Goal: Navigation & Orientation: Find specific page/section

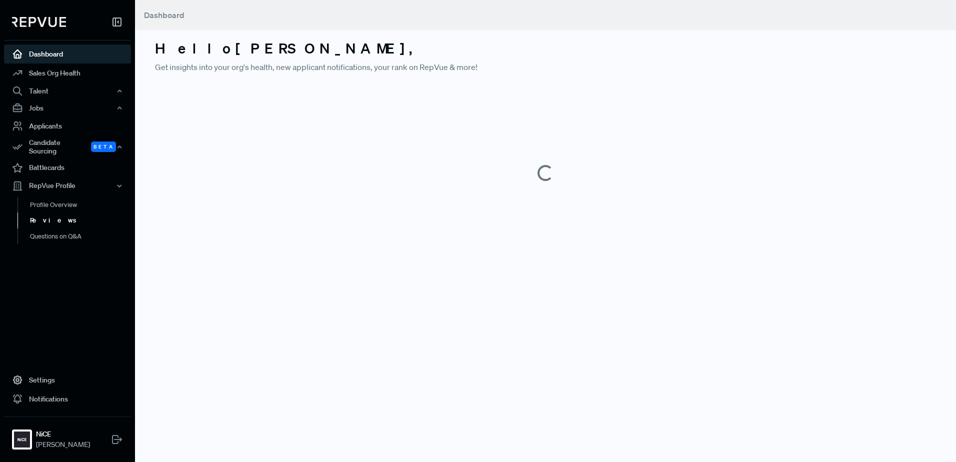
click at [64, 217] on link "Reviews" at bounding box center [80, 220] width 127 height 16
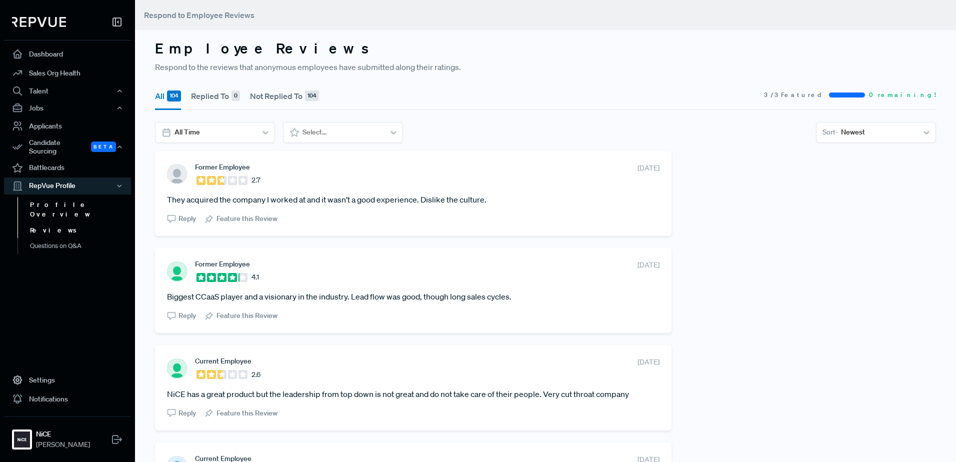
click at [65, 202] on link "Profile Overview" at bounding box center [80, 209] width 127 height 25
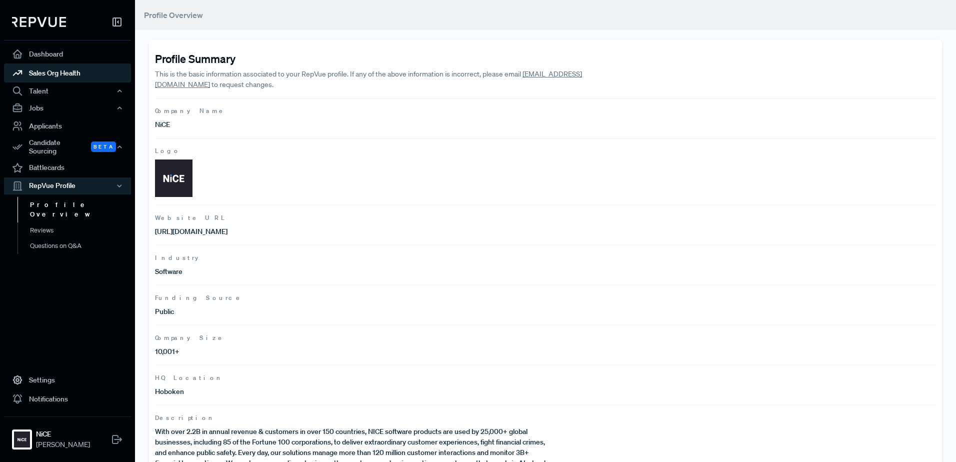
click at [43, 80] on link "Sales Org Health" at bounding box center [67, 72] width 127 height 19
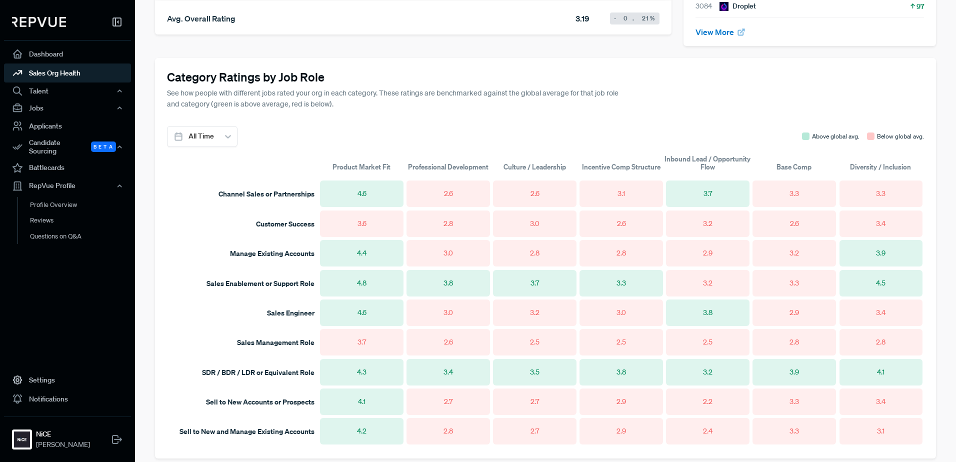
scroll to position [540, 0]
click at [233, 126] on div at bounding box center [228, 136] width 18 height 20
click at [211, 179] on div "Last 12 Months" at bounding box center [202, 180] width 70 height 18
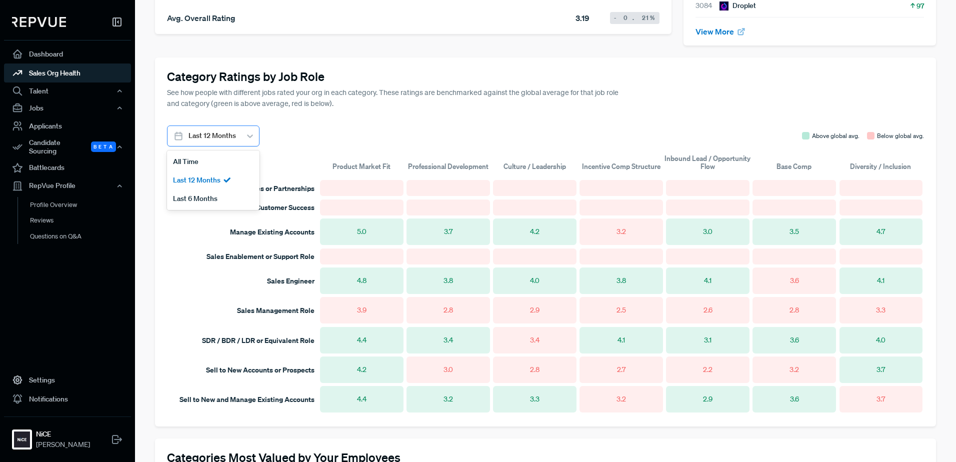
click at [242, 143] on div at bounding box center [250, 136] width 18 height 18
click at [218, 197] on div "Last 6 Months" at bounding box center [213, 198] width 92 height 18
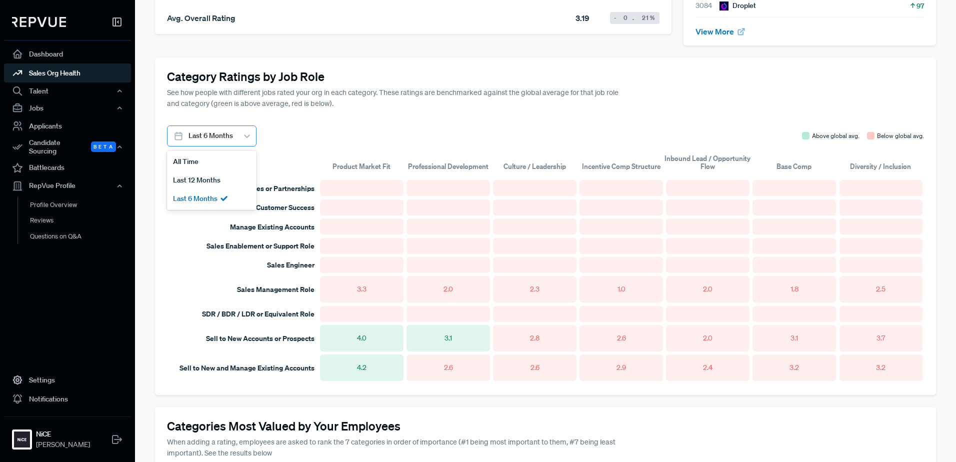
click at [230, 136] on div at bounding box center [210, 135] width 44 height 12
click at [224, 159] on div "All Time" at bounding box center [211, 161] width 89 height 18
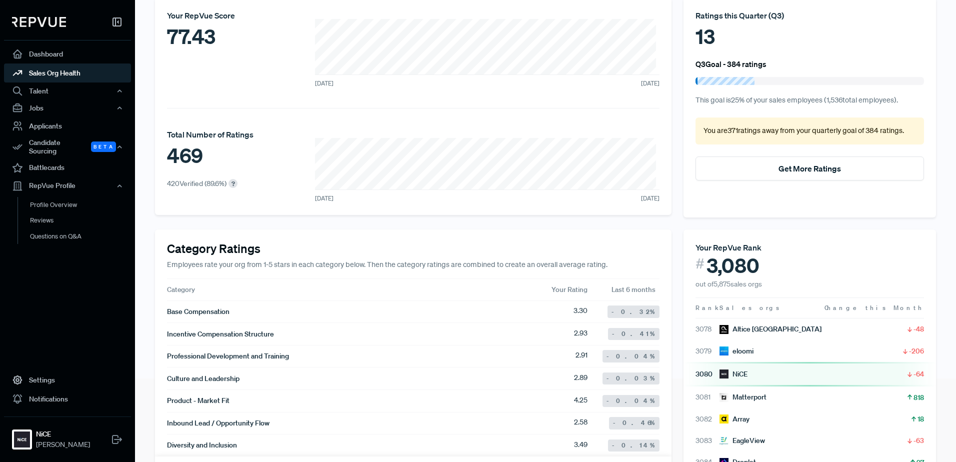
scroll to position [57, 0]
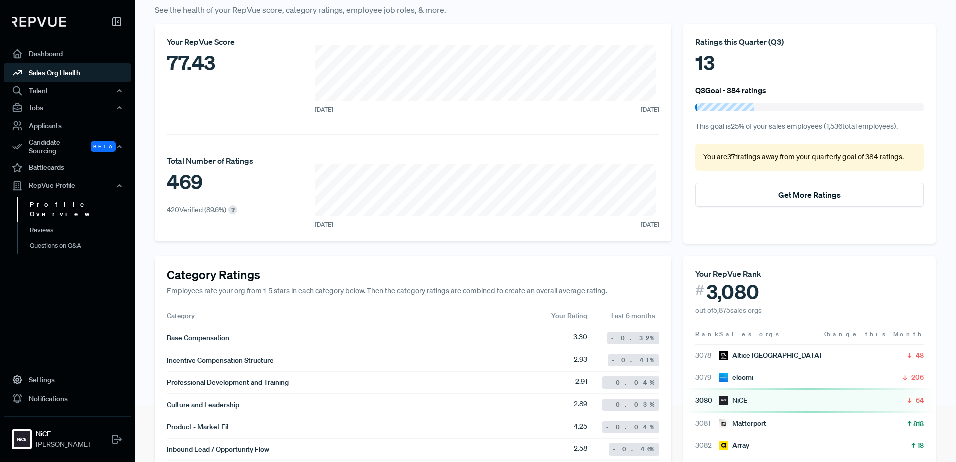
click at [68, 206] on link "Profile Overview" at bounding box center [80, 209] width 127 height 25
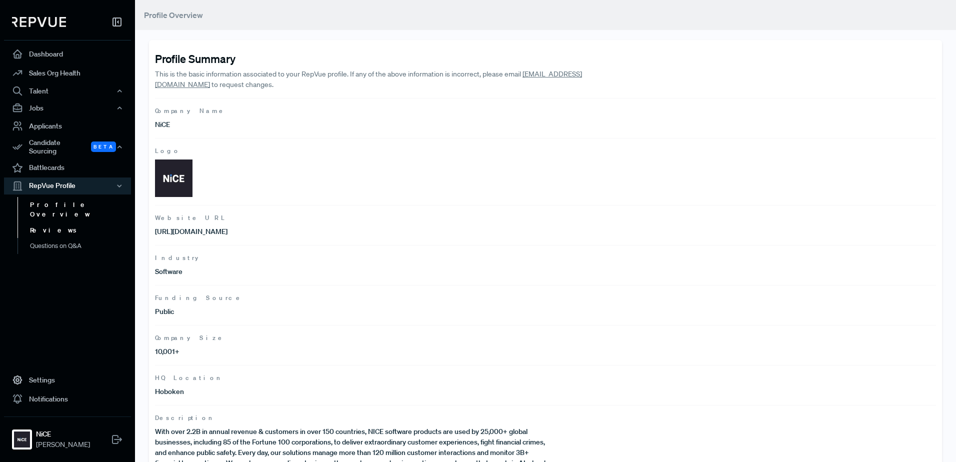
click at [37, 222] on link "Reviews" at bounding box center [80, 230] width 127 height 16
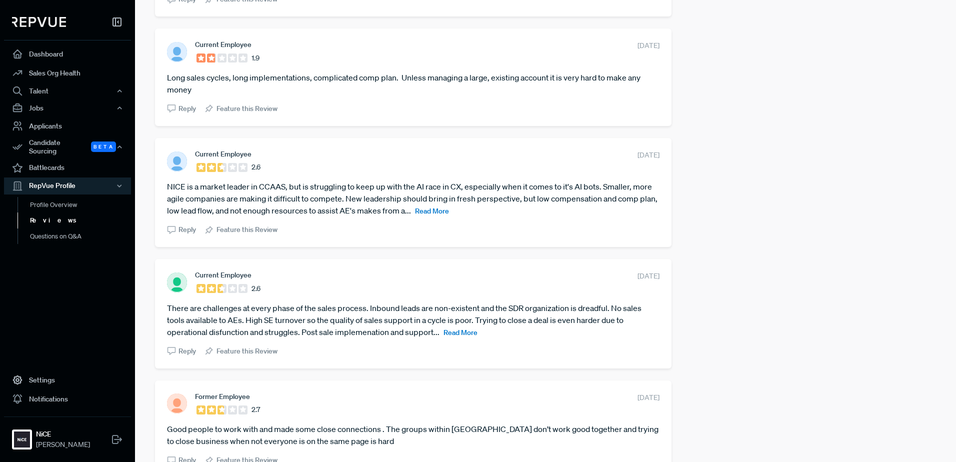
scroll to position [839, 0]
click at [446, 210] on span "Read More" at bounding box center [432, 210] width 34 height 9
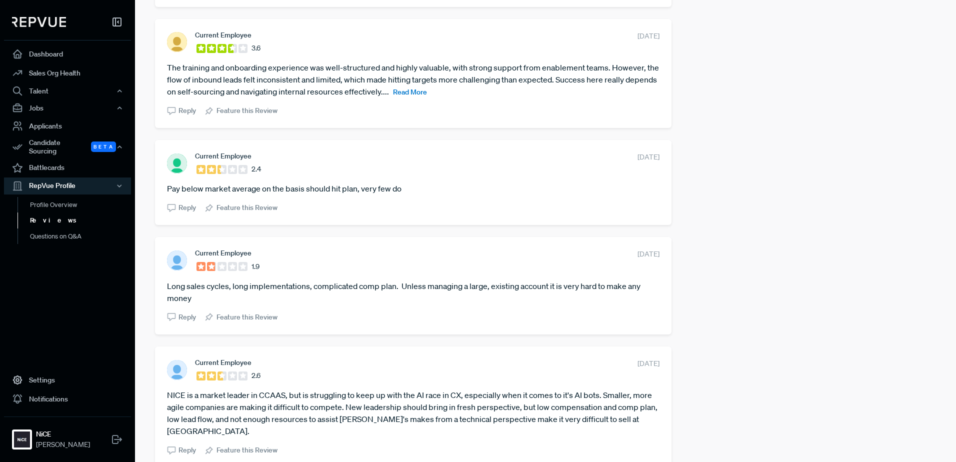
scroll to position [629, 0]
